Goal: Find specific page/section: Find specific page/section

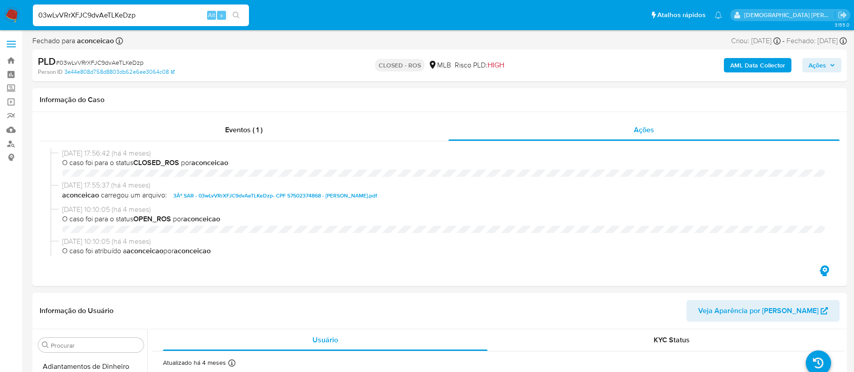
select select "10"
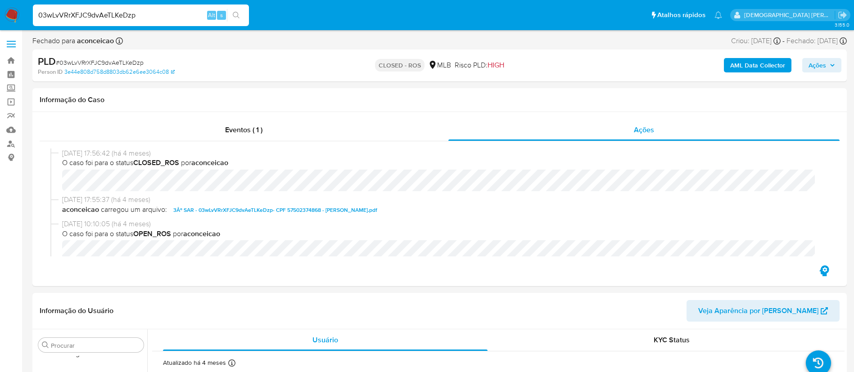
click at [151, 12] on input "03wLvVRrXFJC9dvAeTLKeDzp" at bounding box center [141, 15] width 216 height 12
paste input "ar7a3EDH5IiasHFFeZGWFol"
type input "ar7a3EDH5IiasHFFeZGWFolp"
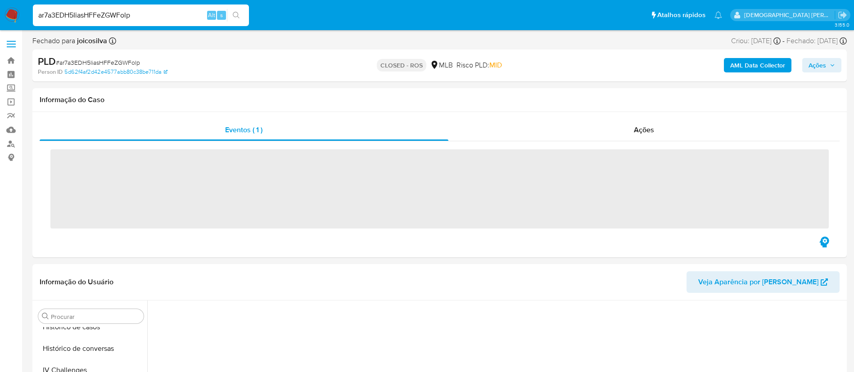
scroll to position [402, 0]
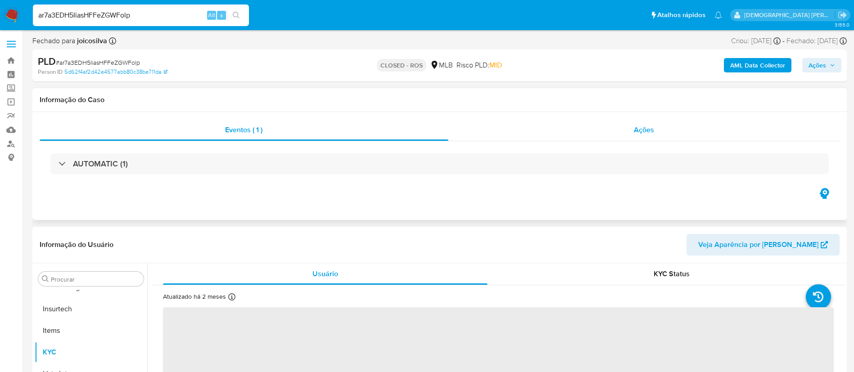
click at [512, 122] on div "Ações" at bounding box center [644, 130] width 392 height 22
select select "10"
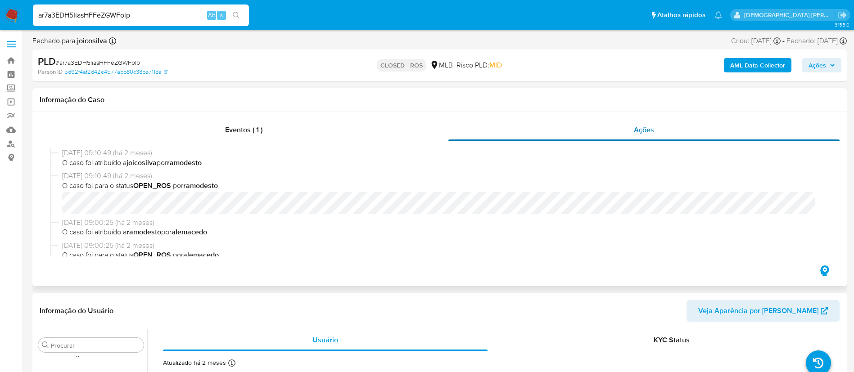
scroll to position [0, 0]
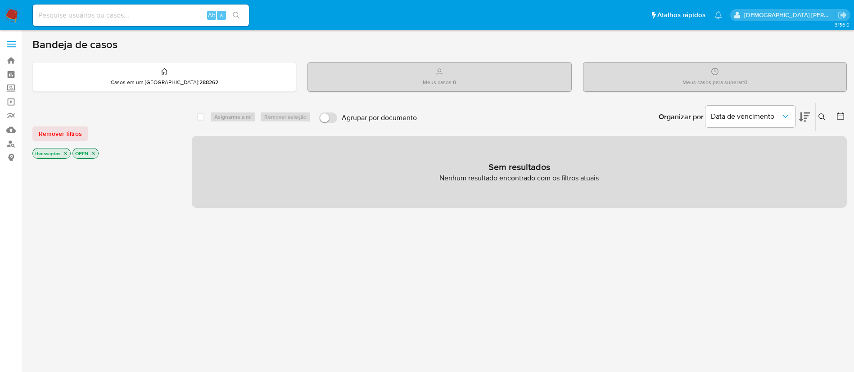
click at [63, 156] on icon "close-filter" at bounding box center [65, 153] width 5 height 5
